Goal: Transaction & Acquisition: Purchase product/service

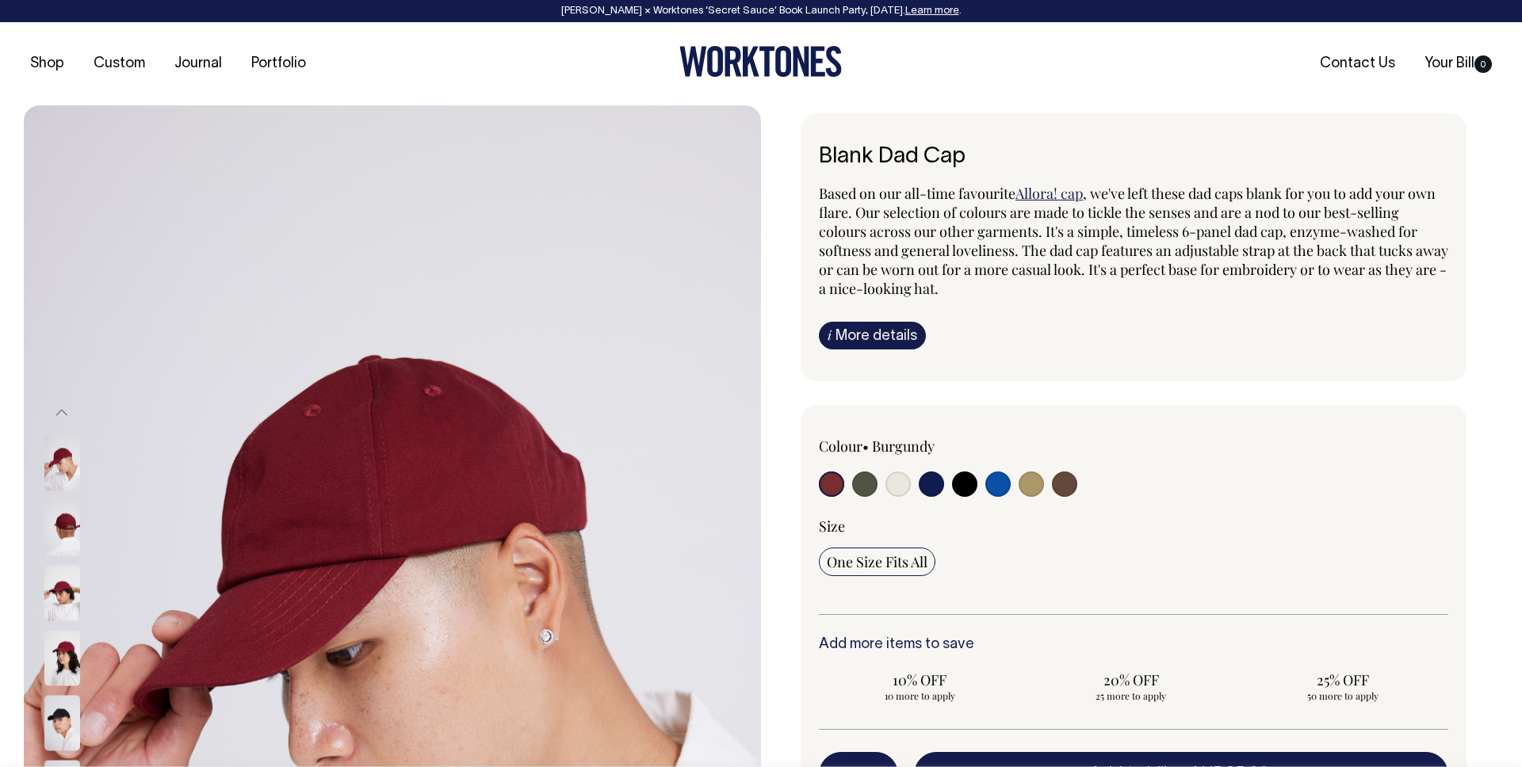
click at [1036, 490] on input "radio" at bounding box center [1031, 484] width 25 height 25
radio input "true"
select select "Washed Khaki"
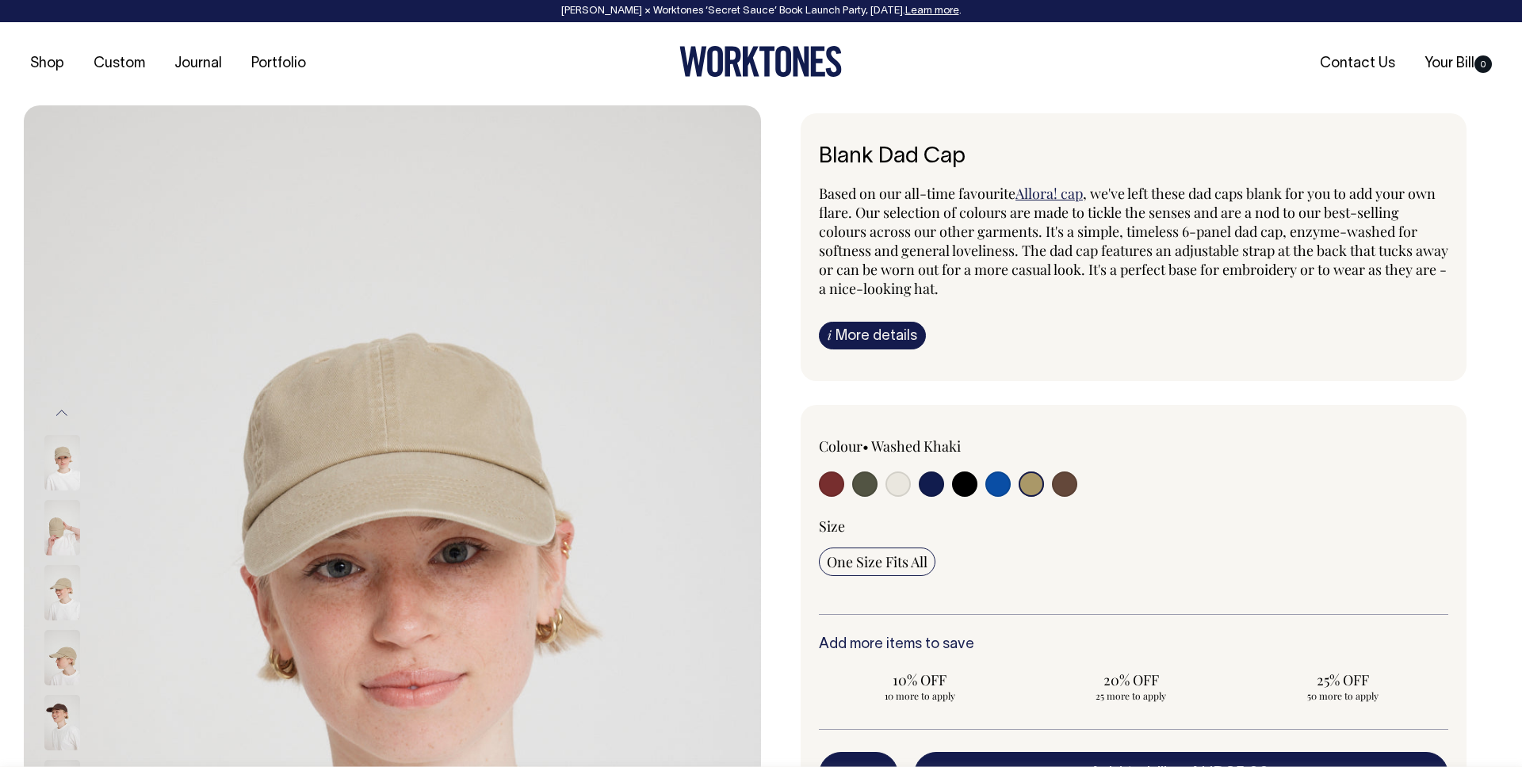
click at [899, 489] on input "radio" at bounding box center [897, 484] width 25 height 25
radio input "true"
select select "Natural"
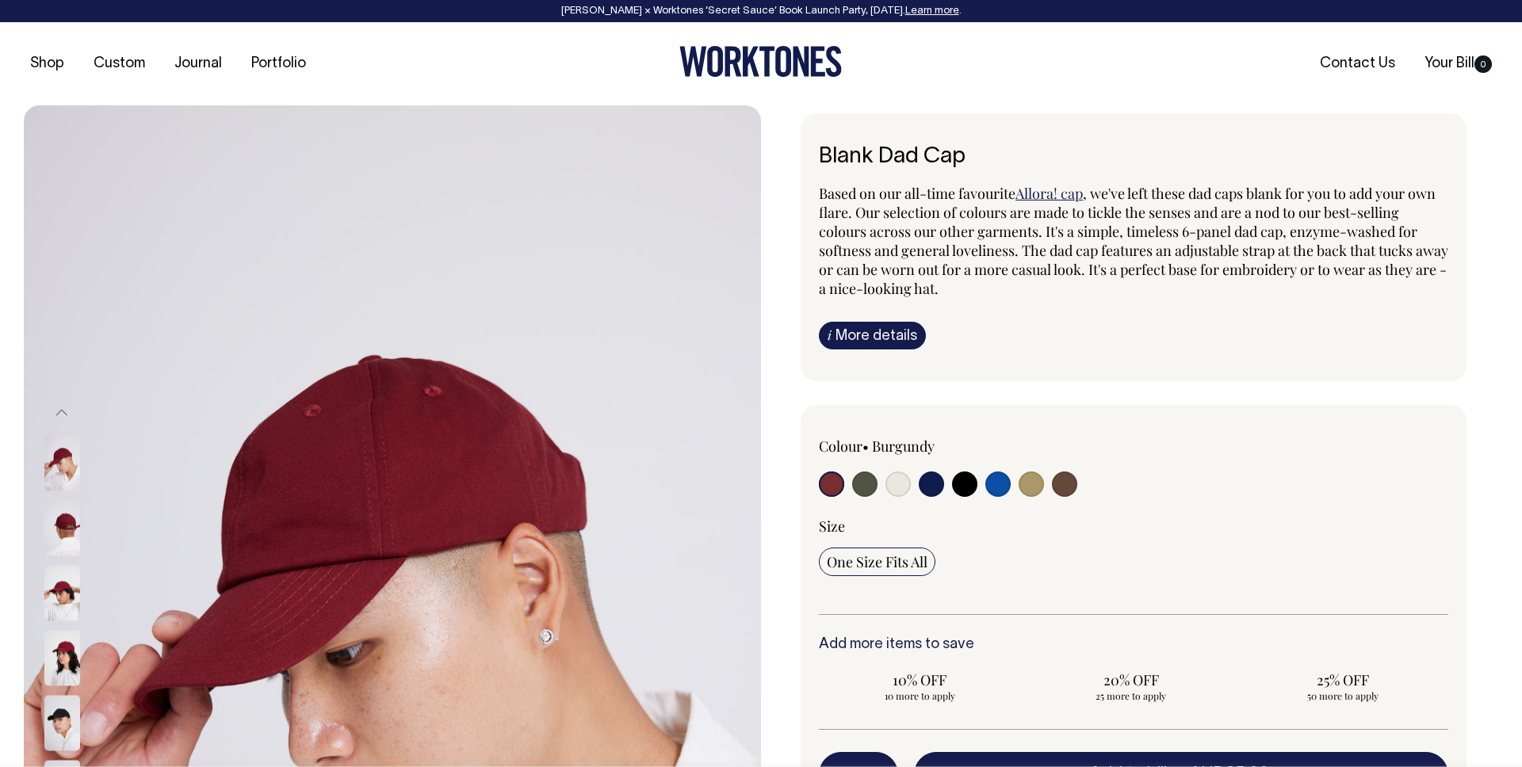
click at [1195, 213] on span ", we've left these dad caps blank for you to add your own flare. Our selection …" at bounding box center [1133, 241] width 629 height 114
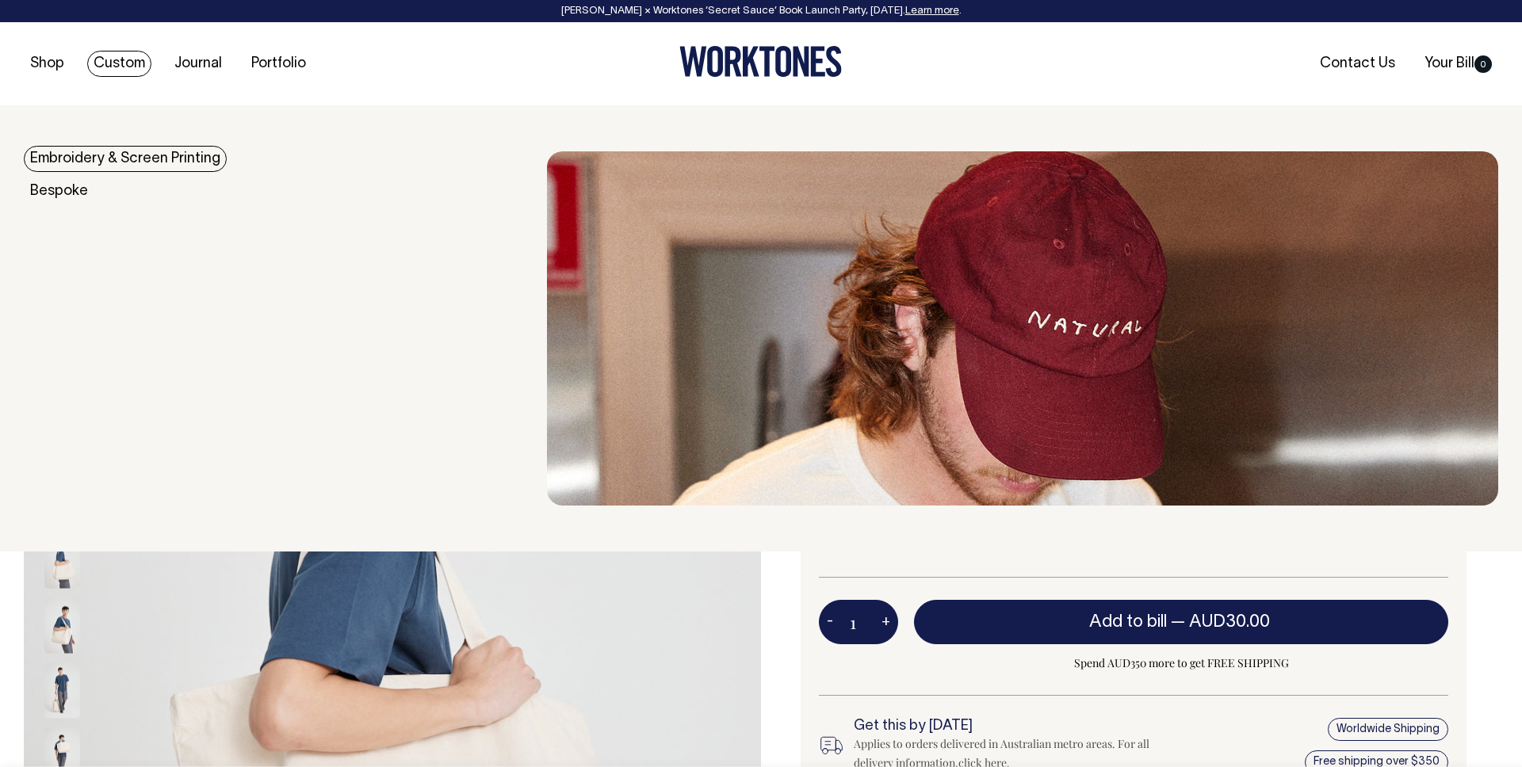
click at [108, 60] on link "Custom" at bounding box center [119, 64] width 64 height 26
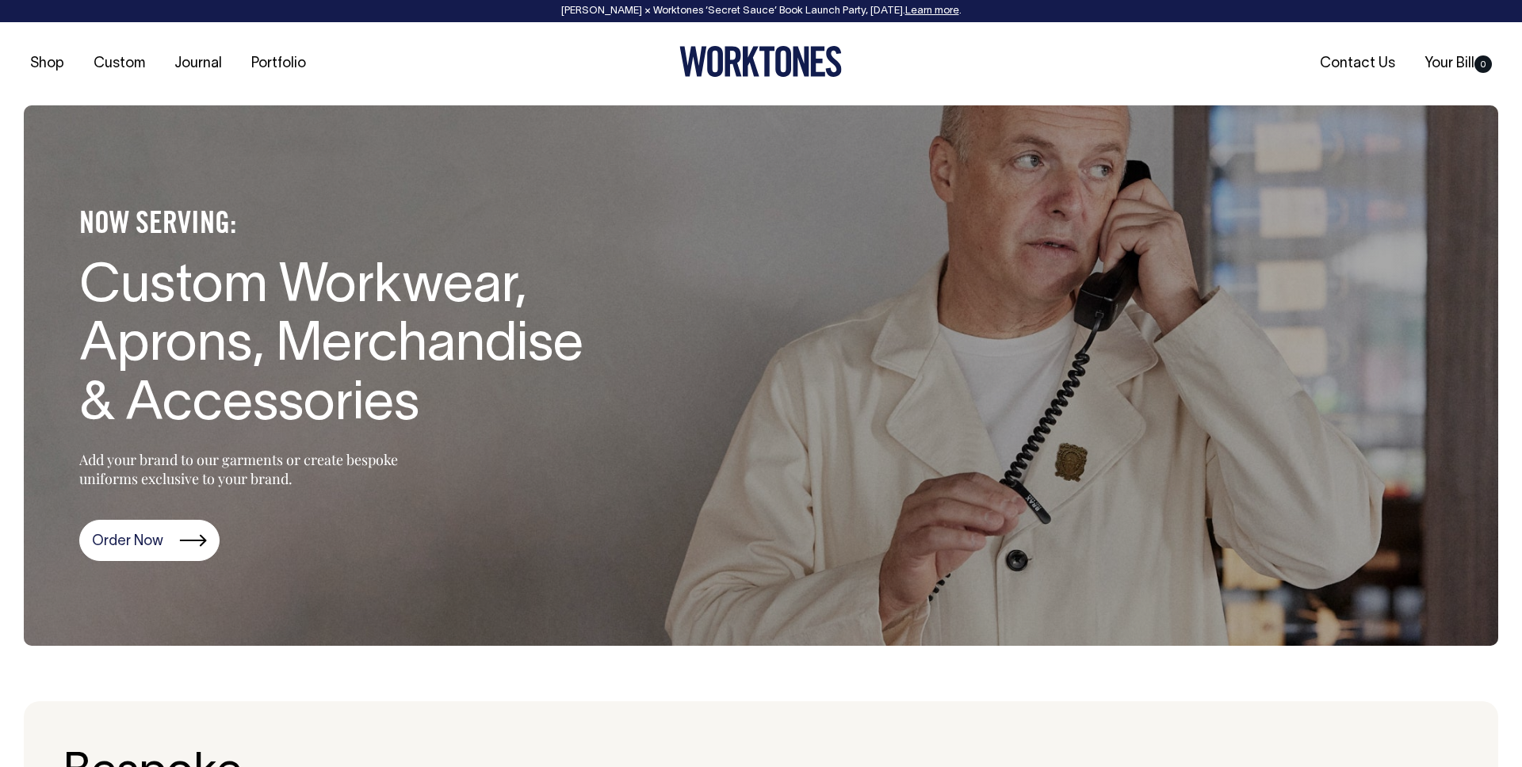
click at [935, 94] on div "Shop Custom Journal Portfolio Contact Us Your Bill 0" at bounding box center [761, 63] width 1522 height 83
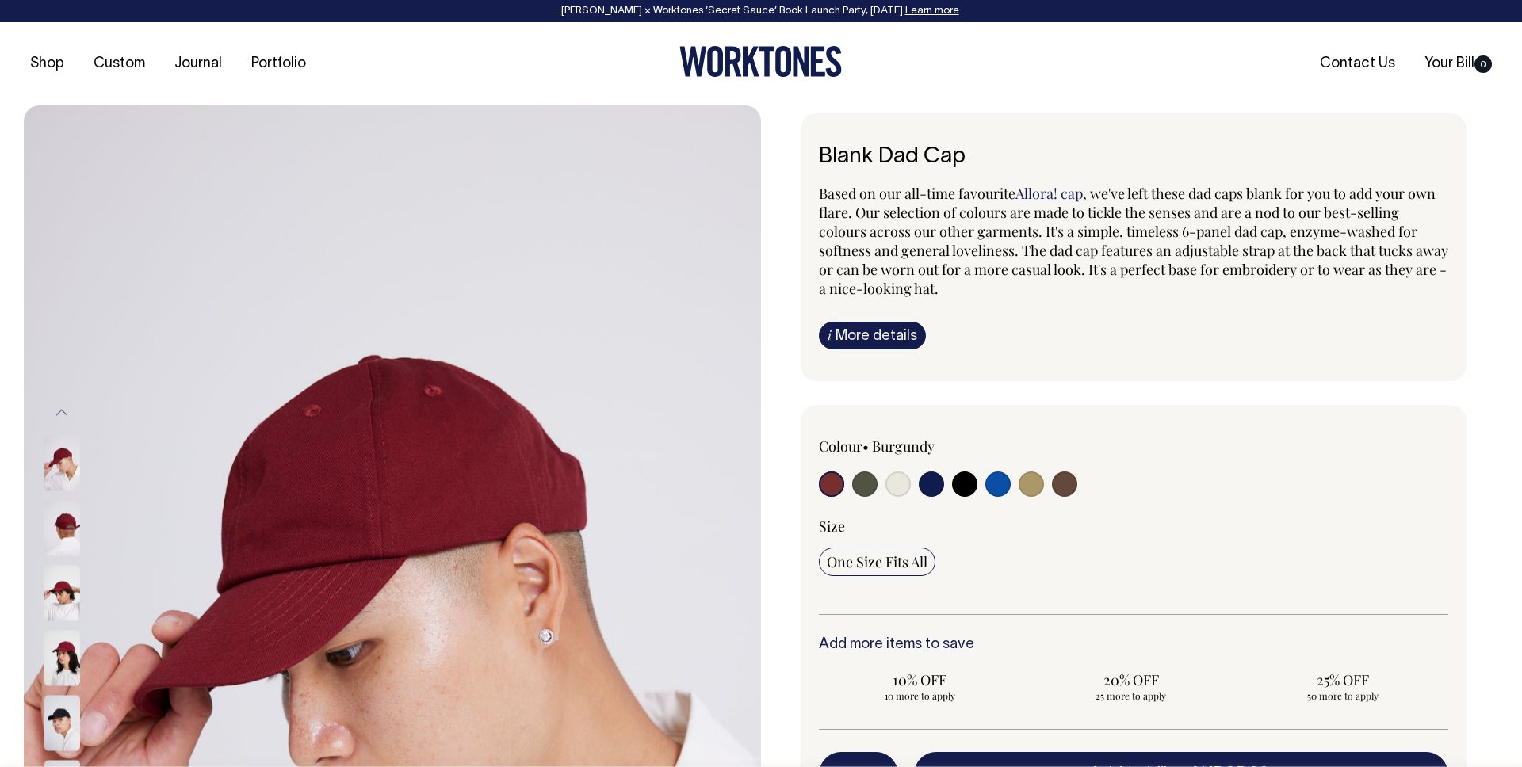
click at [1004, 491] on input "radio" at bounding box center [997, 484] width 25 height 25
radio input "true"
select select "Worker Blue"
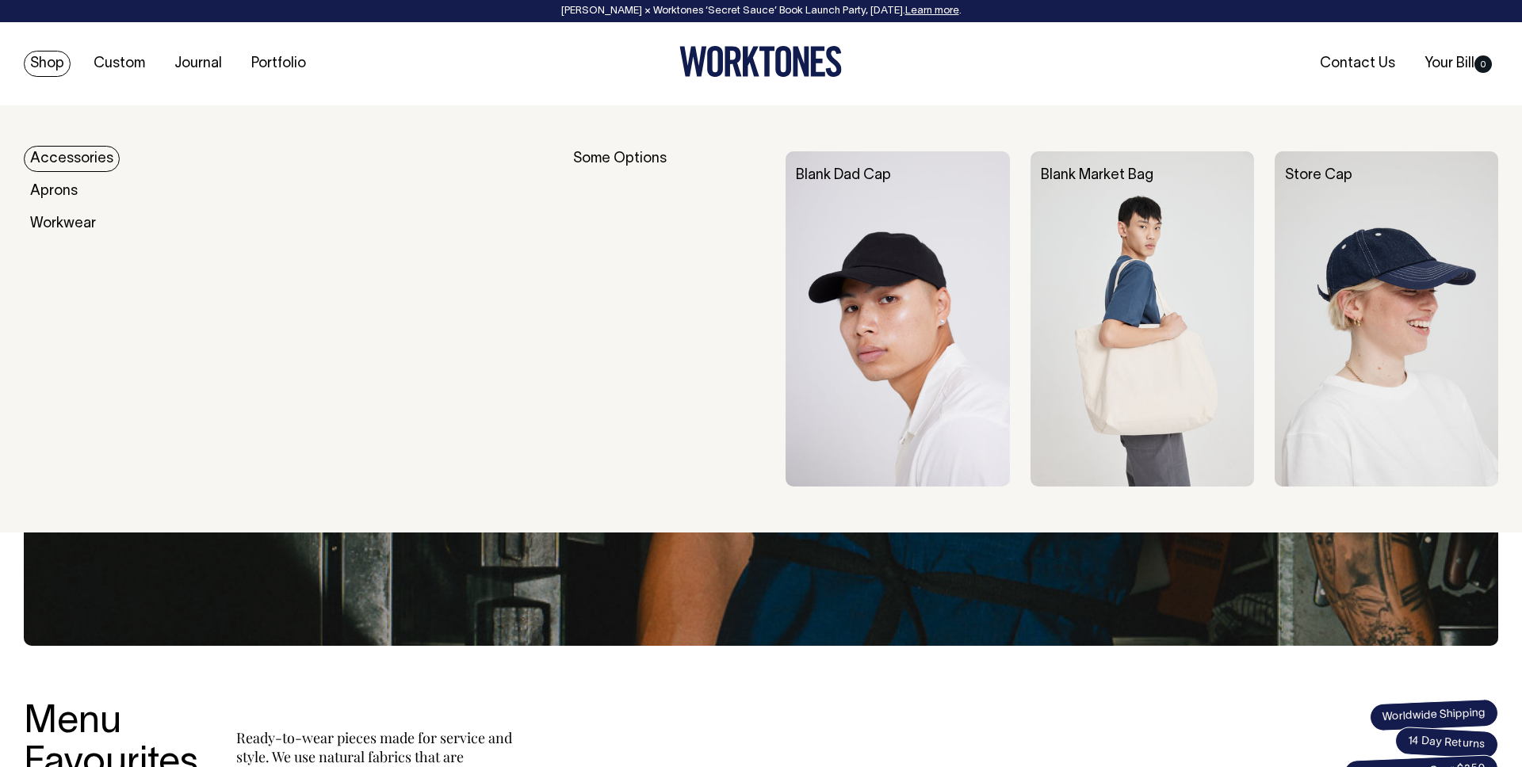
click at [844, 204] on img at bounding box center [898, 318] width 224 height 335
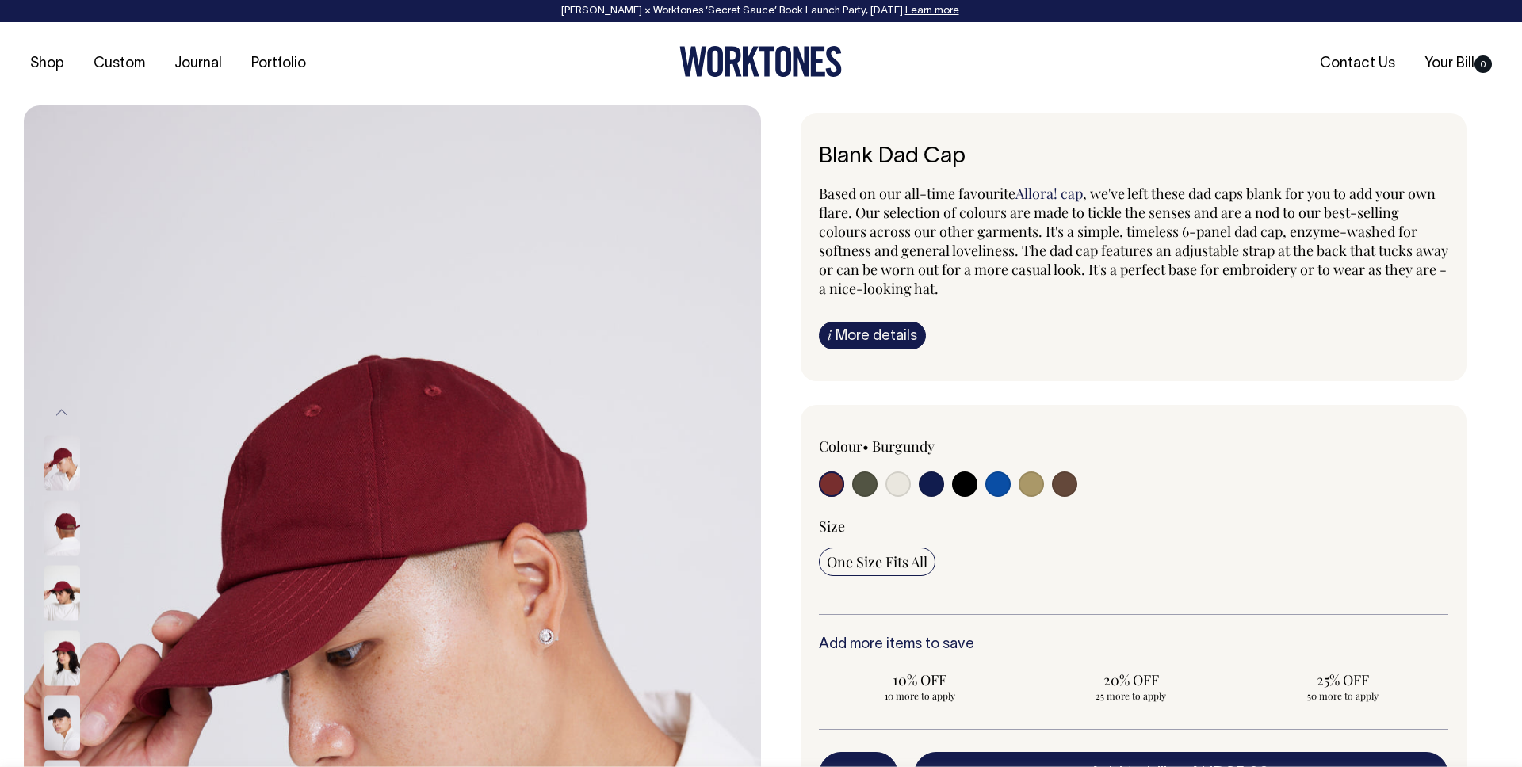
click at [1079, 487] on div at bounding box center [1259, 463] width 377 height 52
click at [1073, 486] on input "radio" at bounding box center [1064, 484] width 25 height 25
radio input "true"
select select "Espresso"
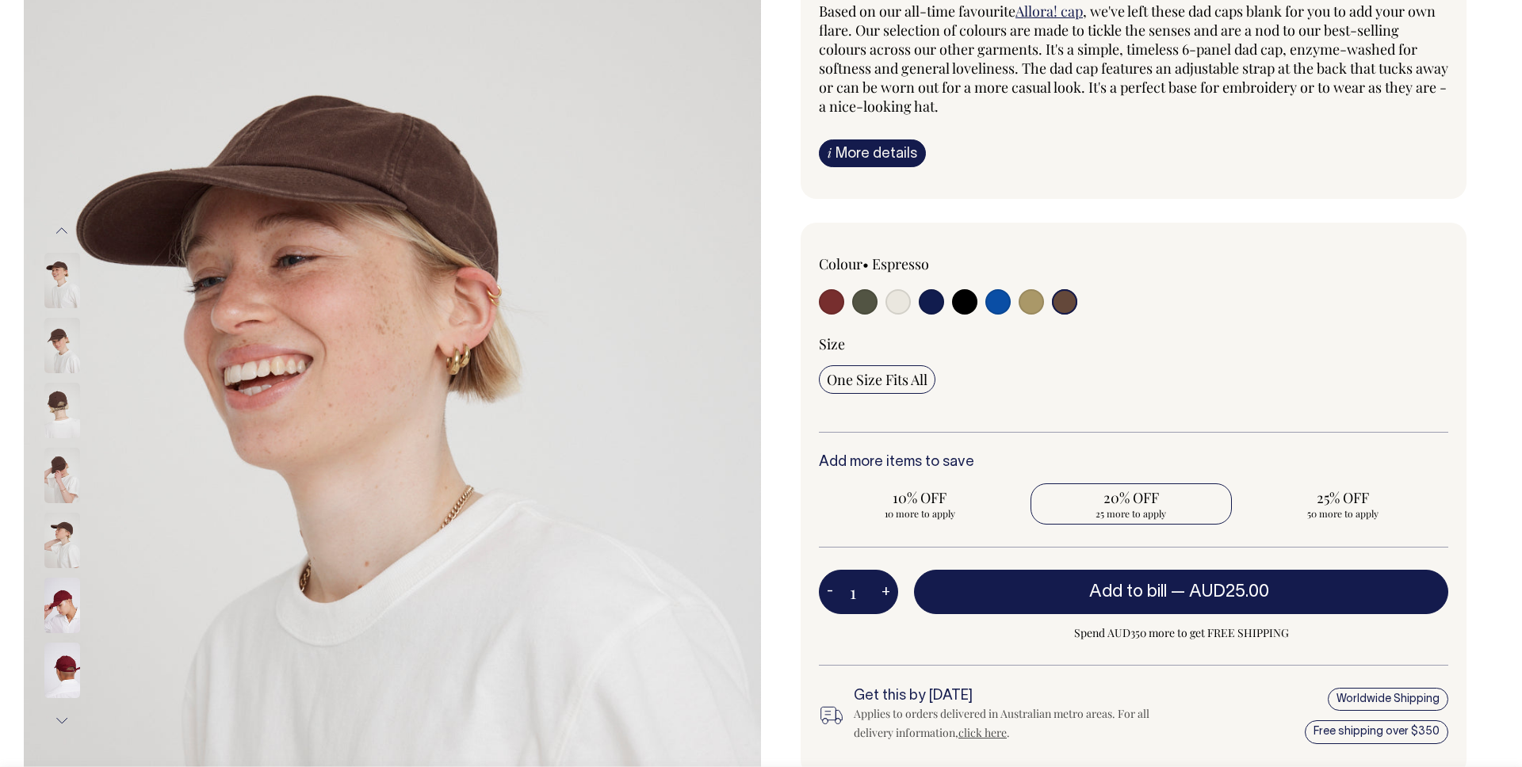
scroll to position [183, 0]
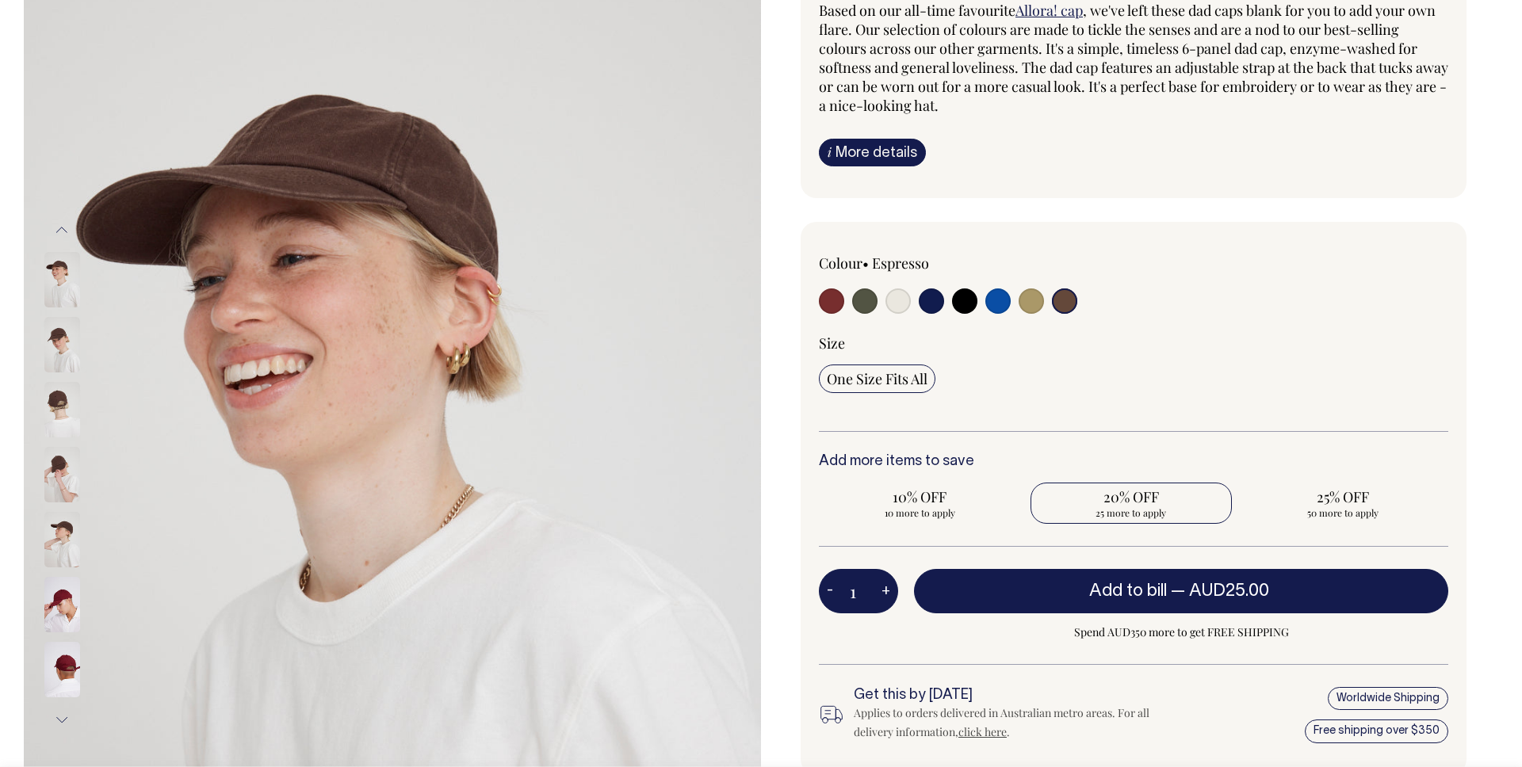
click at [1126, 501] on span "20% OFF" at bounding box center [1131, 497] width 186 height 19
click at [1126, 501] on input "20% OFF 25 more to apply" at bounding box center [1132, 503] width 202 height 41
radio input "true"
type input "25"
radio input "true"
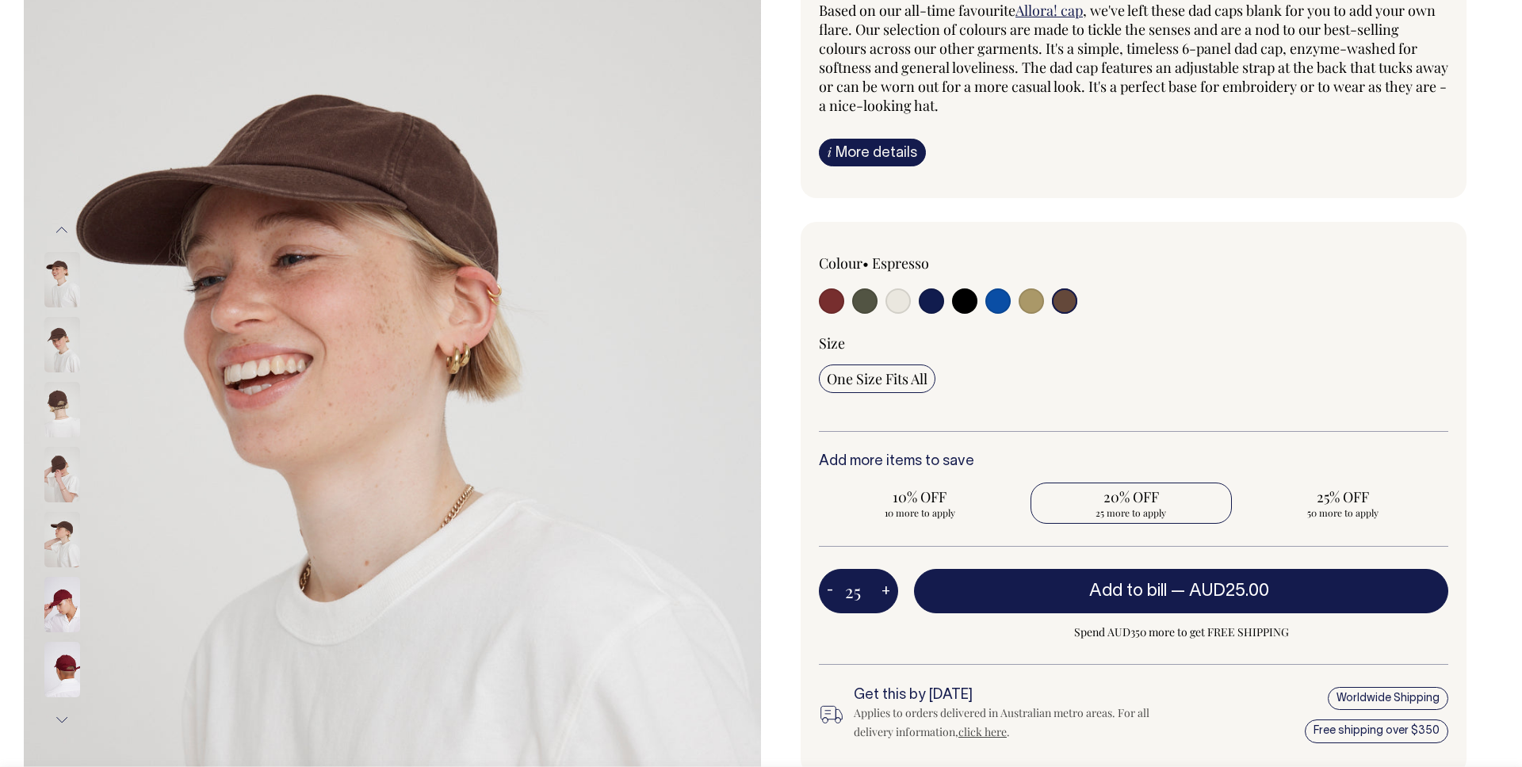
select select
type input "25"
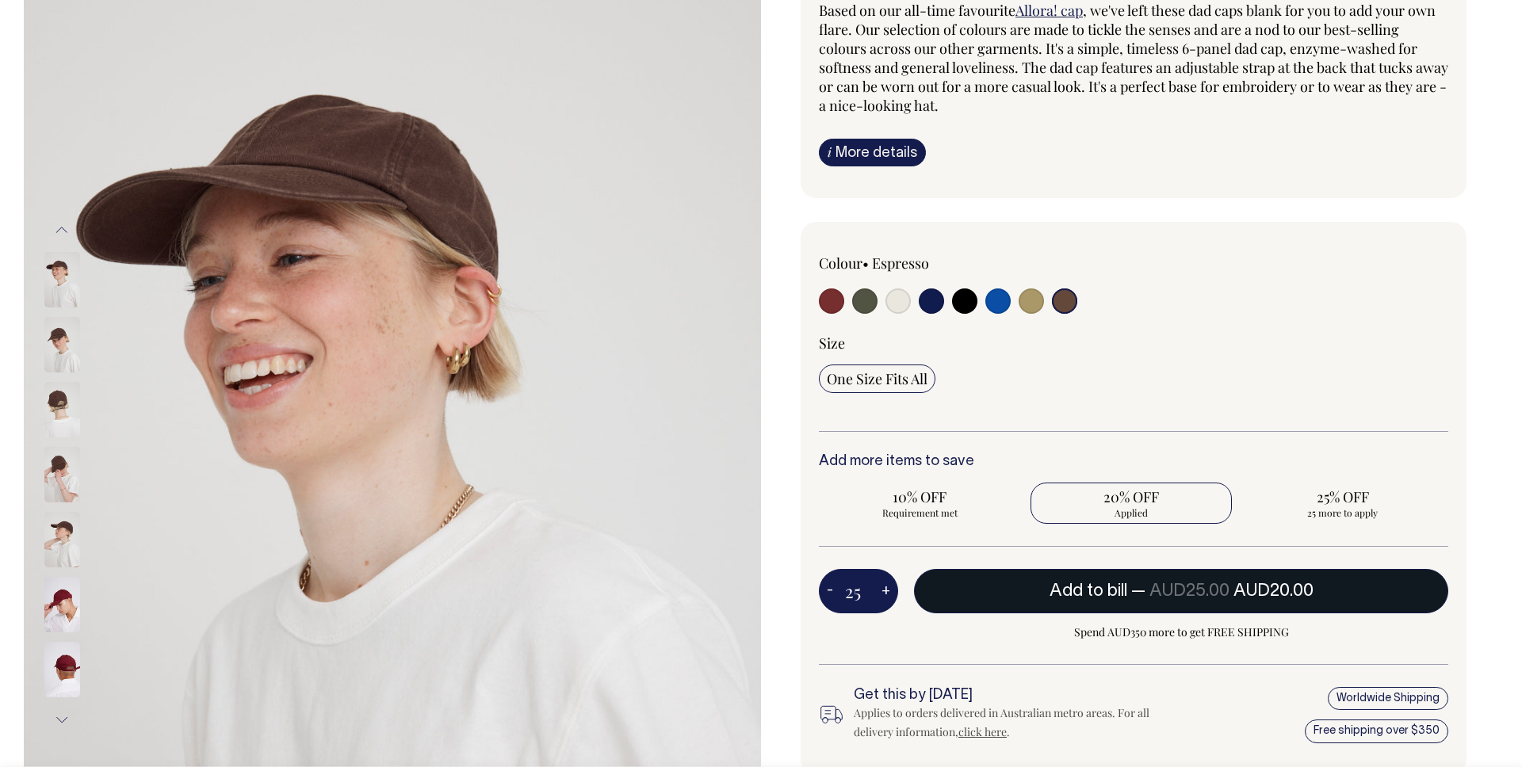
click at [1195, 597] on span "AUD25.00" at bounding box center [1189, 591] width 80 height 16
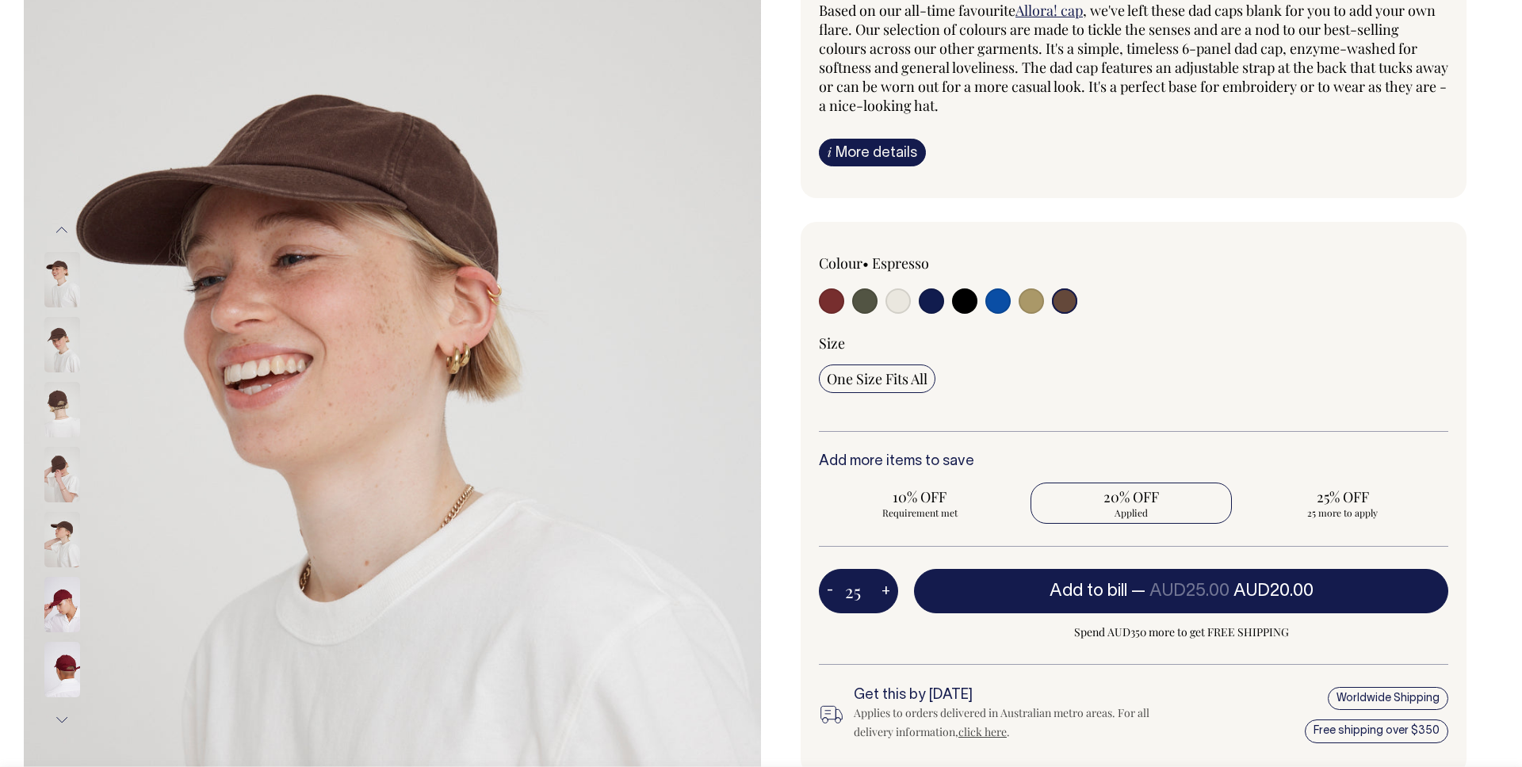
type input "1"
radio input "false"
type input "1"
radio input "true"
